Goal: Task Accomplishment & Management: Manage account settings

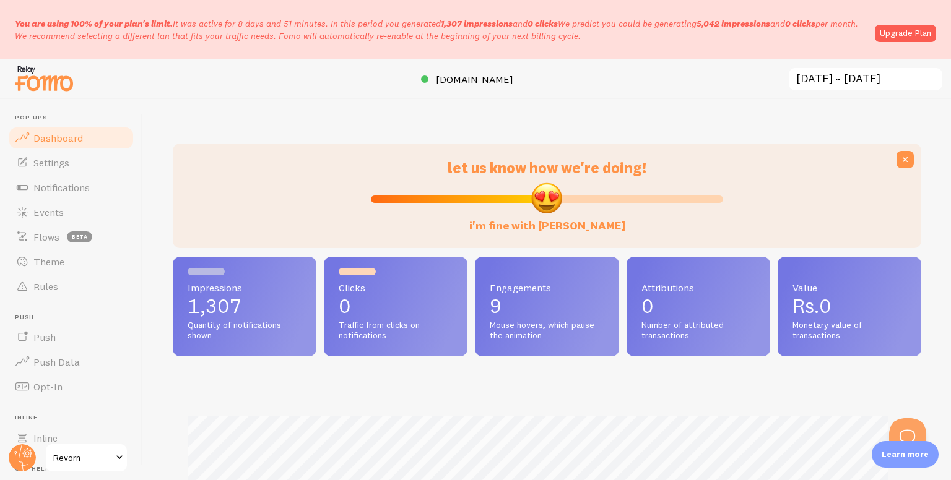
scroll to position [325, 739]
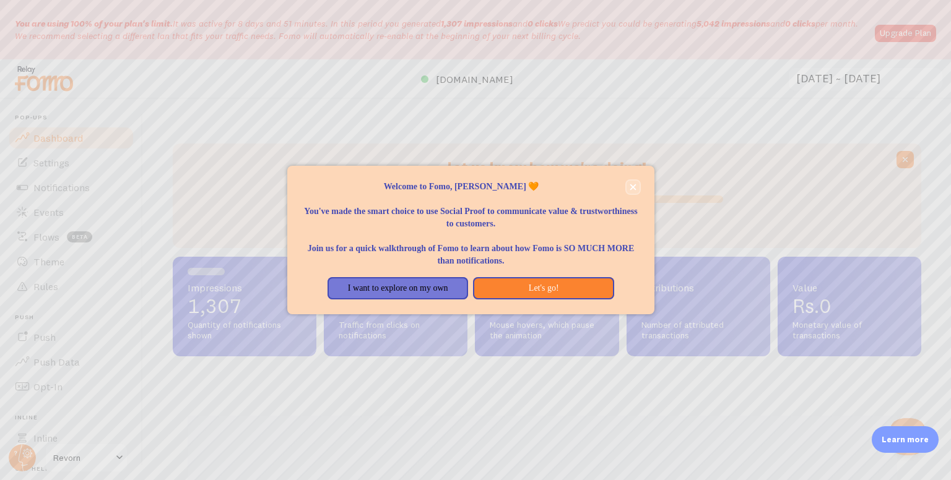
click at [634, 187] on icon "close," at bounding box center [633, 187] width 7 height 7
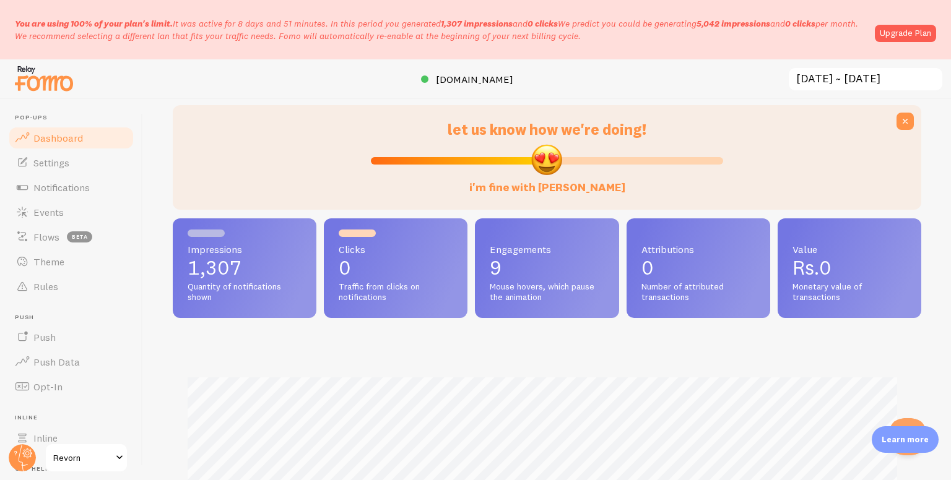
scroll to position [32, 0]
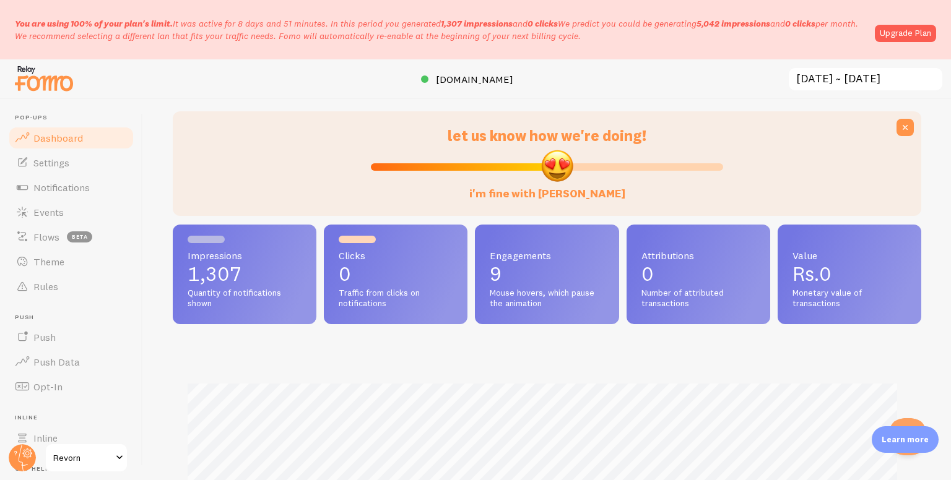
type input "53"
click at [551, 160] on input "i'm fine with [PERSON_NAME]" at bounding box center [547, 167] width 352 height 15
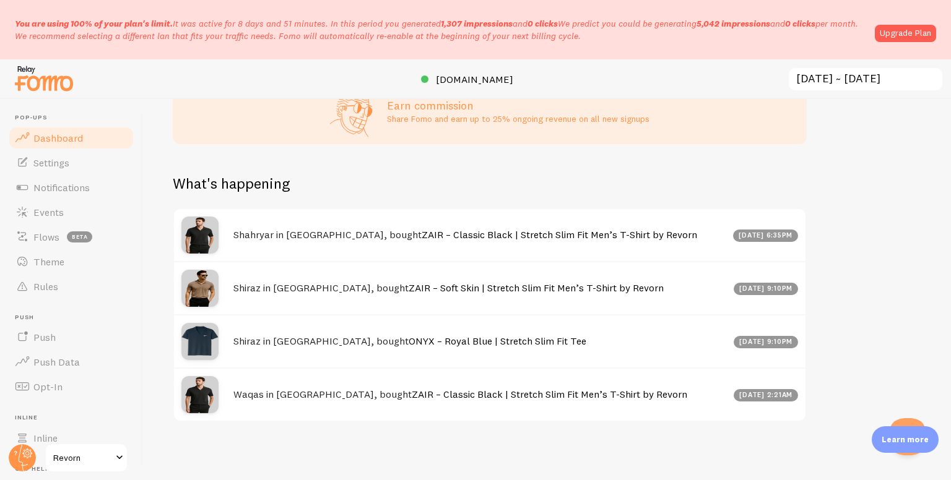
scroll to position [609, 0]
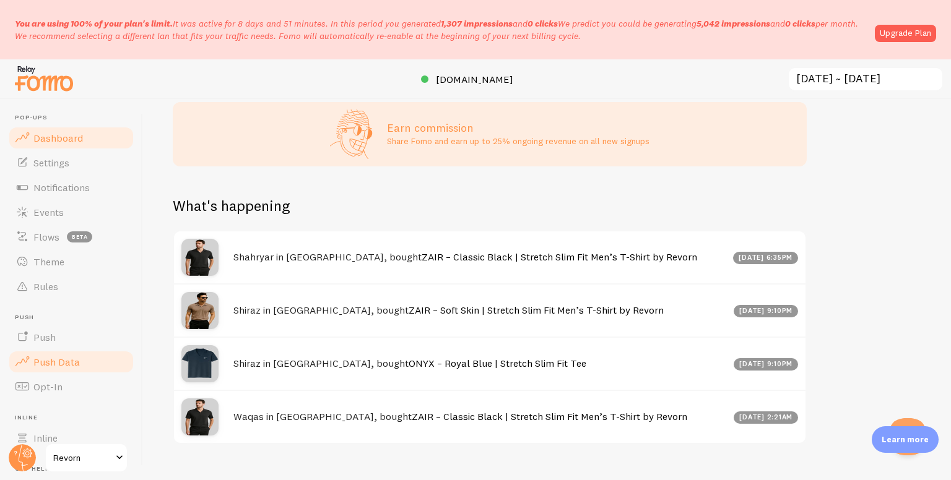
click at [50, 359] on span "Push Data" at bounding box center [56, 362] width 46 height 12
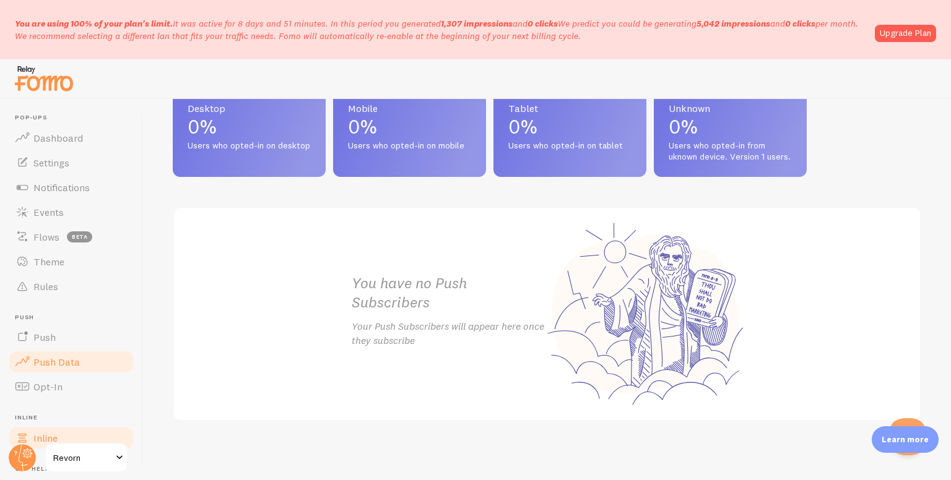
scroll to position [115, 0]
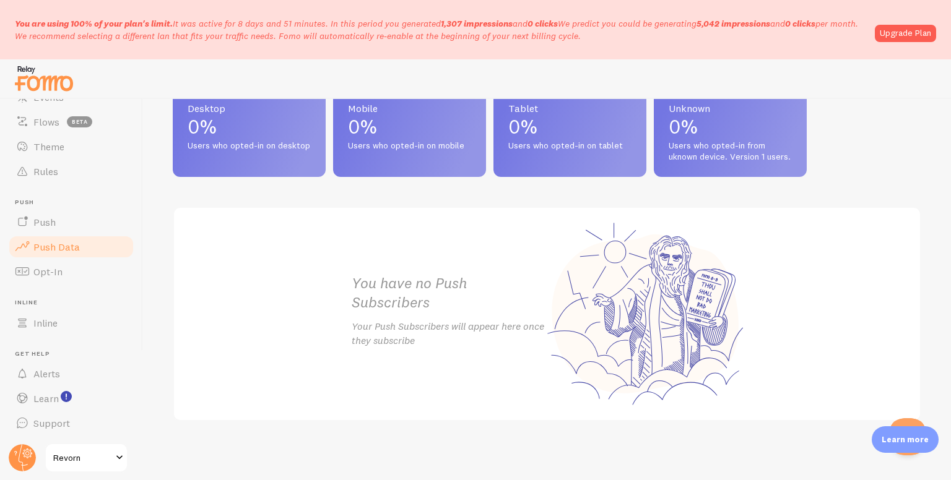
click at [109, 460] on span "Revorn" at bounding box center [82, 458] width 59 height 15
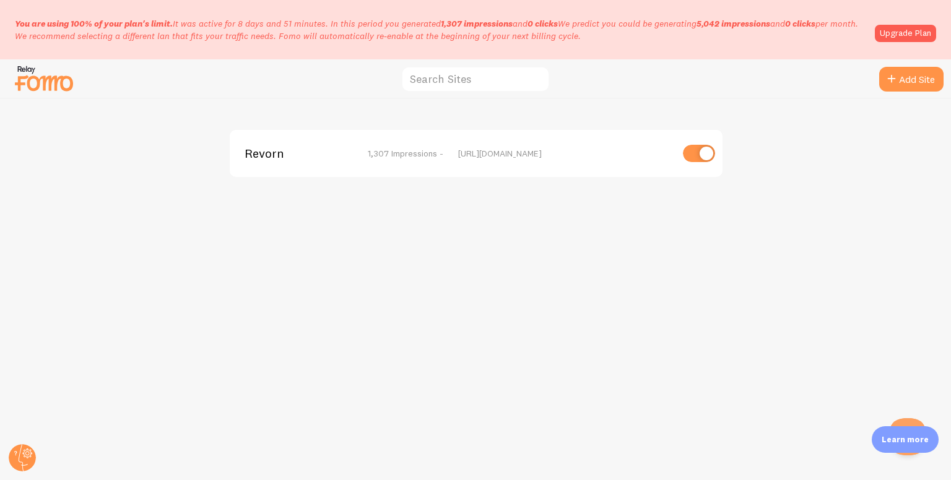
click at [703, 159] on input "checkbox" at bounding box center [699, 153] width 32 height 17
checkbox input "false"
